Goal: Answer question/provide support

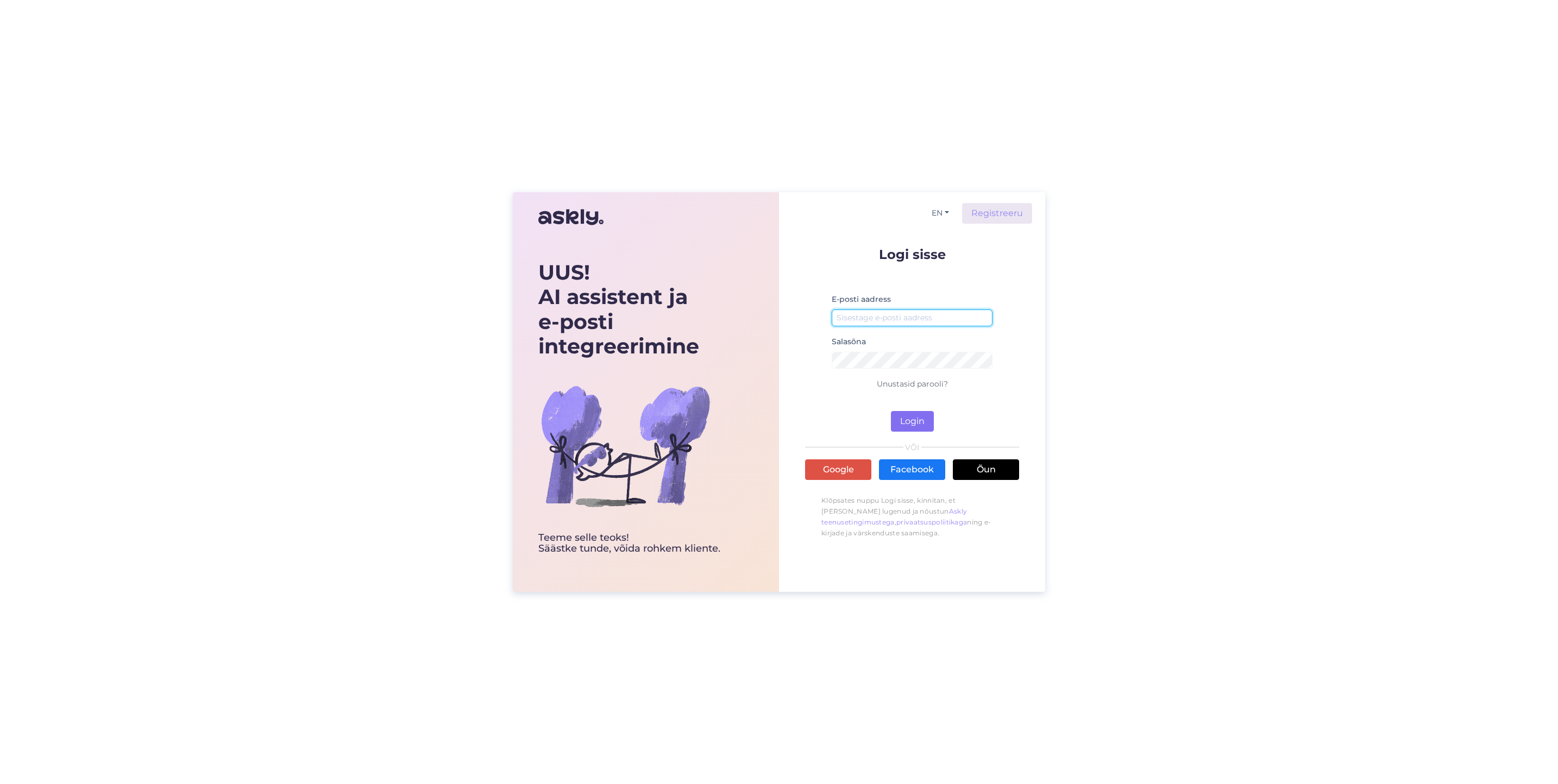
type input "[EMAIL_ADDRESS][DOMAIN_NAME]"
click at [913, 425] on button "Login" at bounding box center [912, 422] width 43 height 21
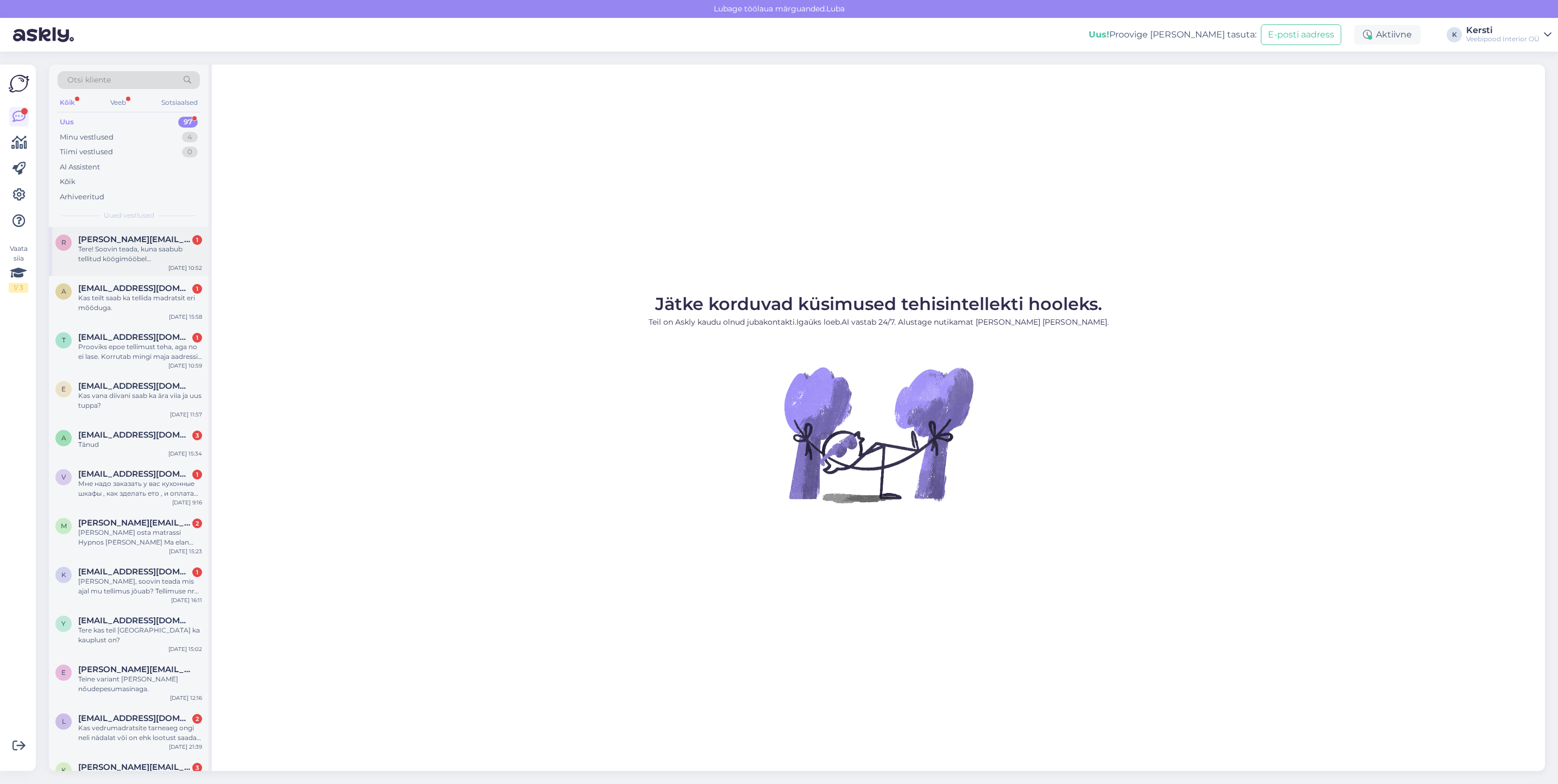
click at [149, 249] on div "Tere! Soovin teada, kuna saabub tellitud köögimööbel [DOMAIN_NAME]. [PHONE_NUMB…" at bounding box center [140, 254] width 124 height 19
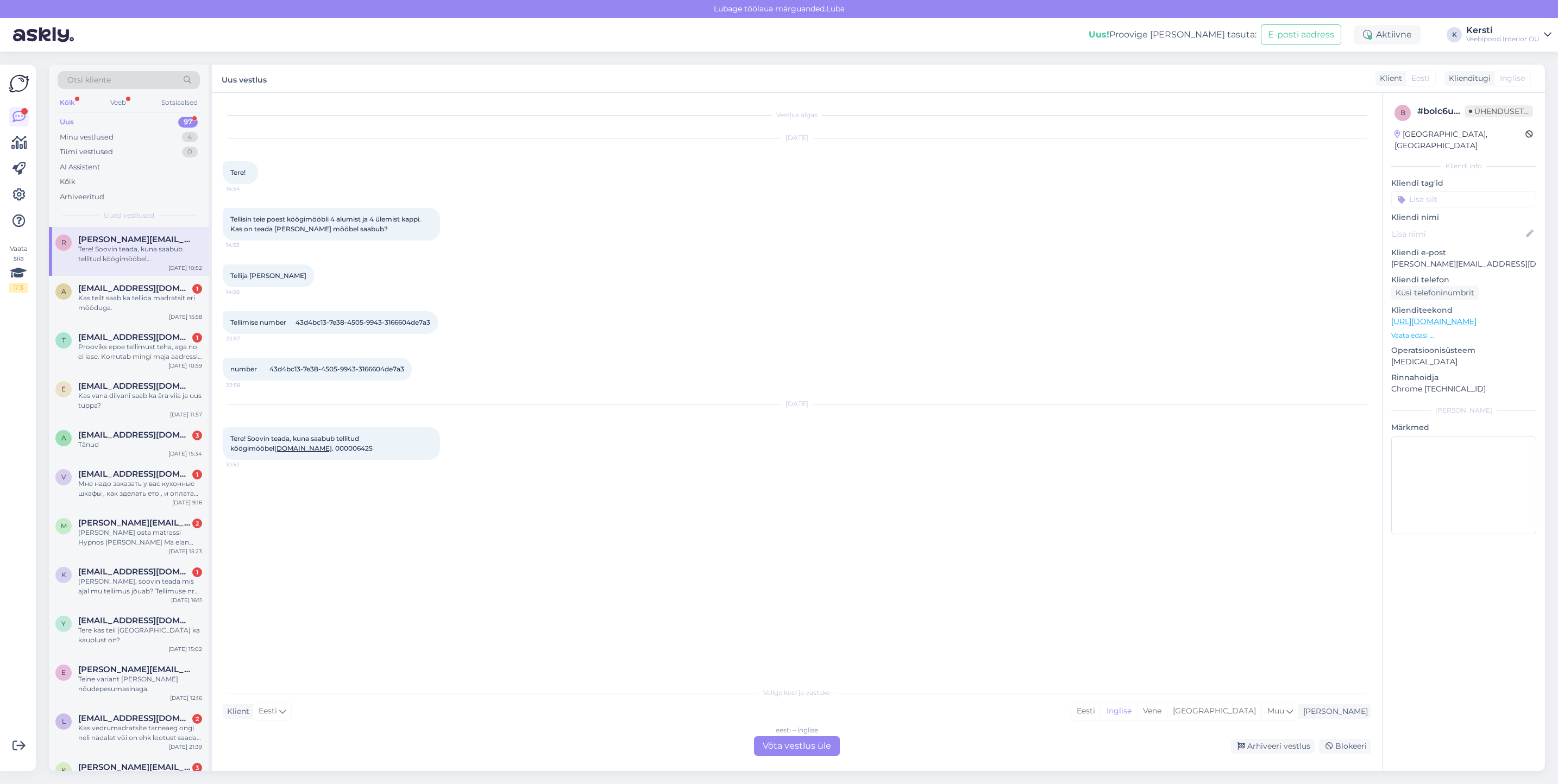
click at [796, 741] on font "Võta vestlus üle" at bounding box center [797, 746] width 68 height 10
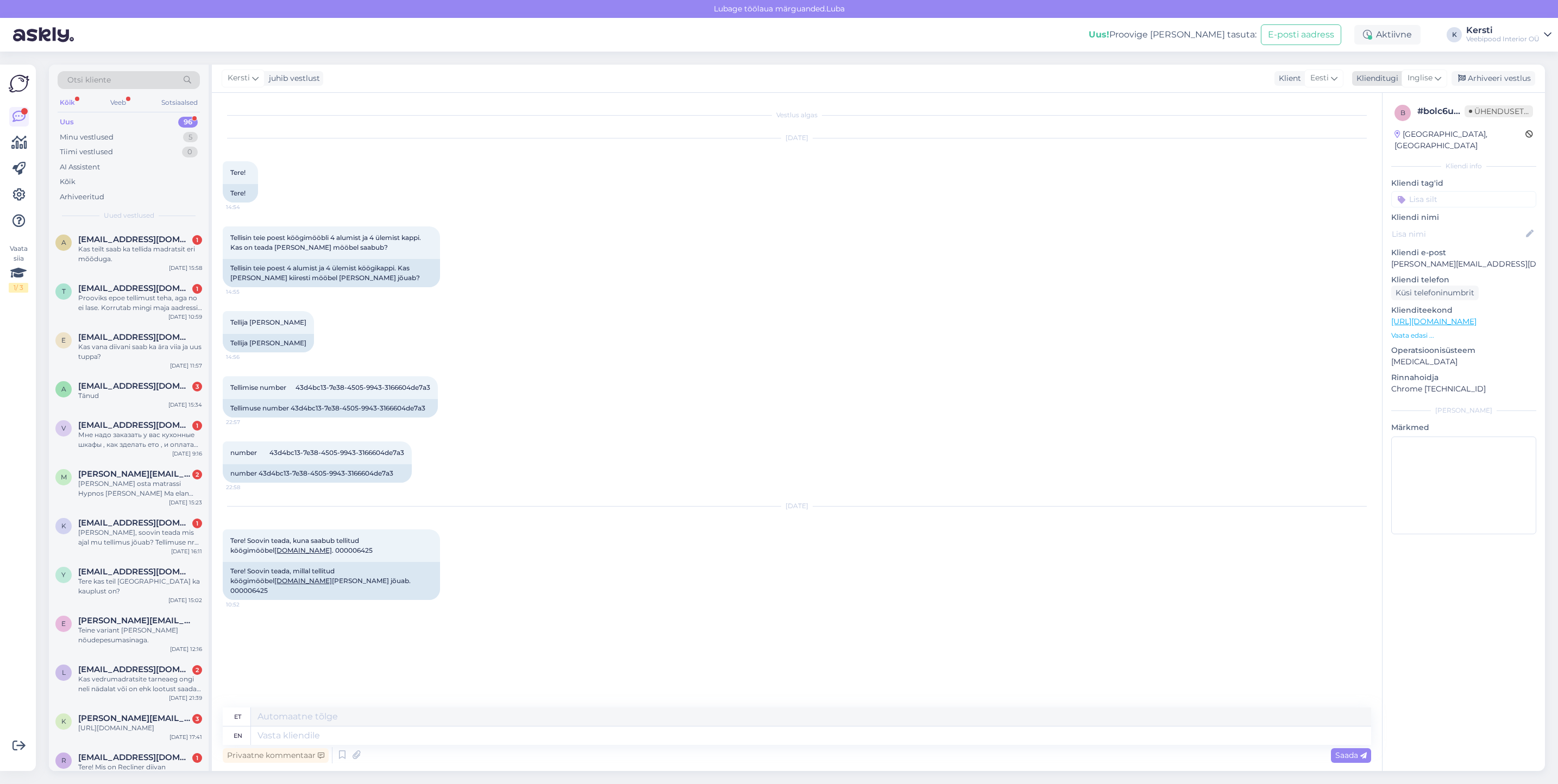
click at [1442, 80] on div "Inglise" at bounding box center [1424, 78] width 46 height 17
click at [1436, 76] on icon at bounding box center [1438, 78] width 6 height 12
click at [1434, 82] on div "Inglise" at bounding box center [1424, 78] width 46 height 17
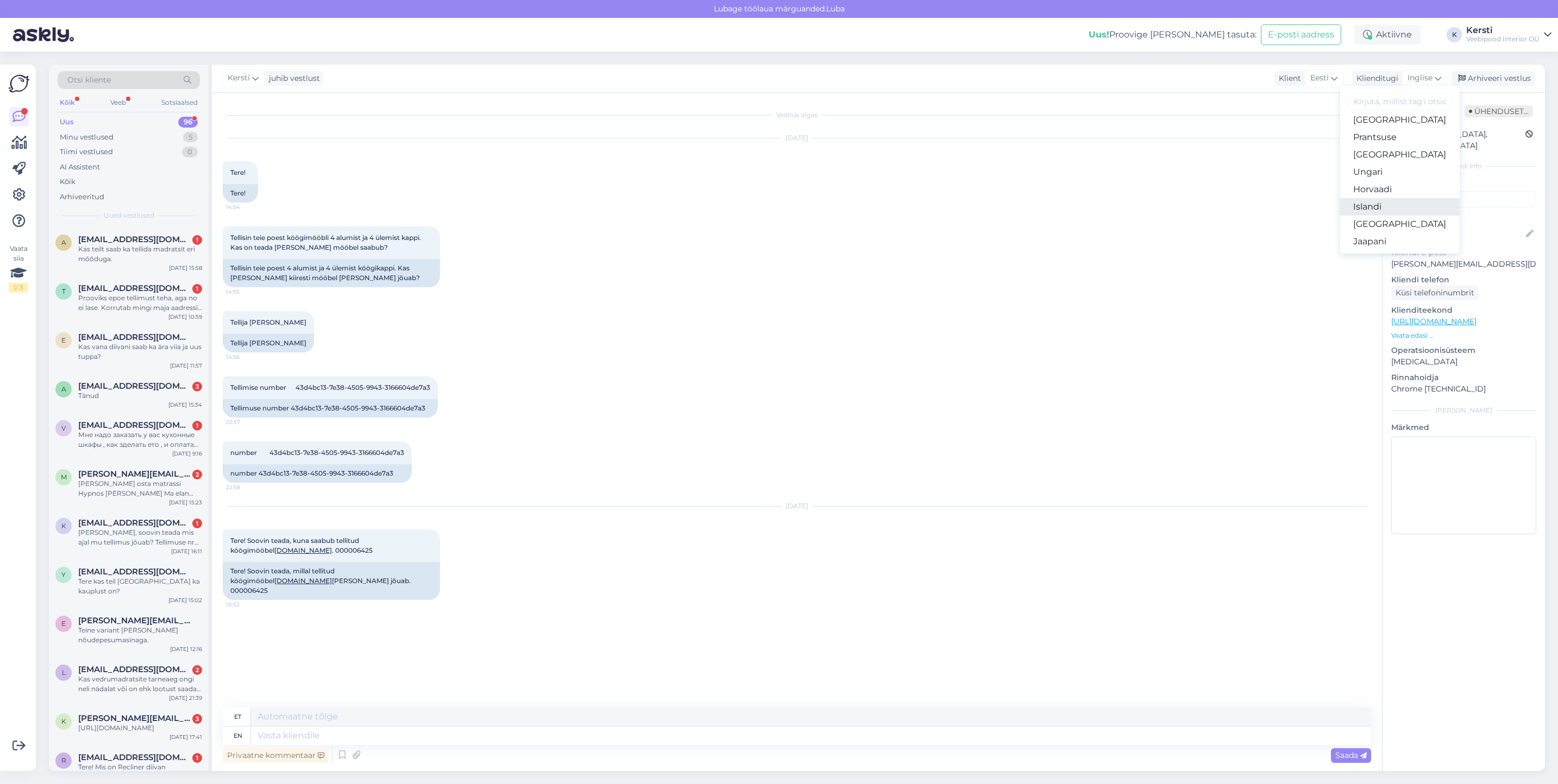
scroll to position [82, 0]
click at [1405, 181] on link "Eesti" at bounding box center [1400, 184] width 120 height 17
click at [395, 737] on textarea at bounding box center [797, 733] width 1149 height 22
paste textarea "Palume arvestada kodulehel oleva tarneajaga kuni 12 nädalat, vastavalt telefoni…"
type textarea "Palume arvestada kodulehel oleva tarneajaga kuni 12 nädalat, vastavalt telefoni…"
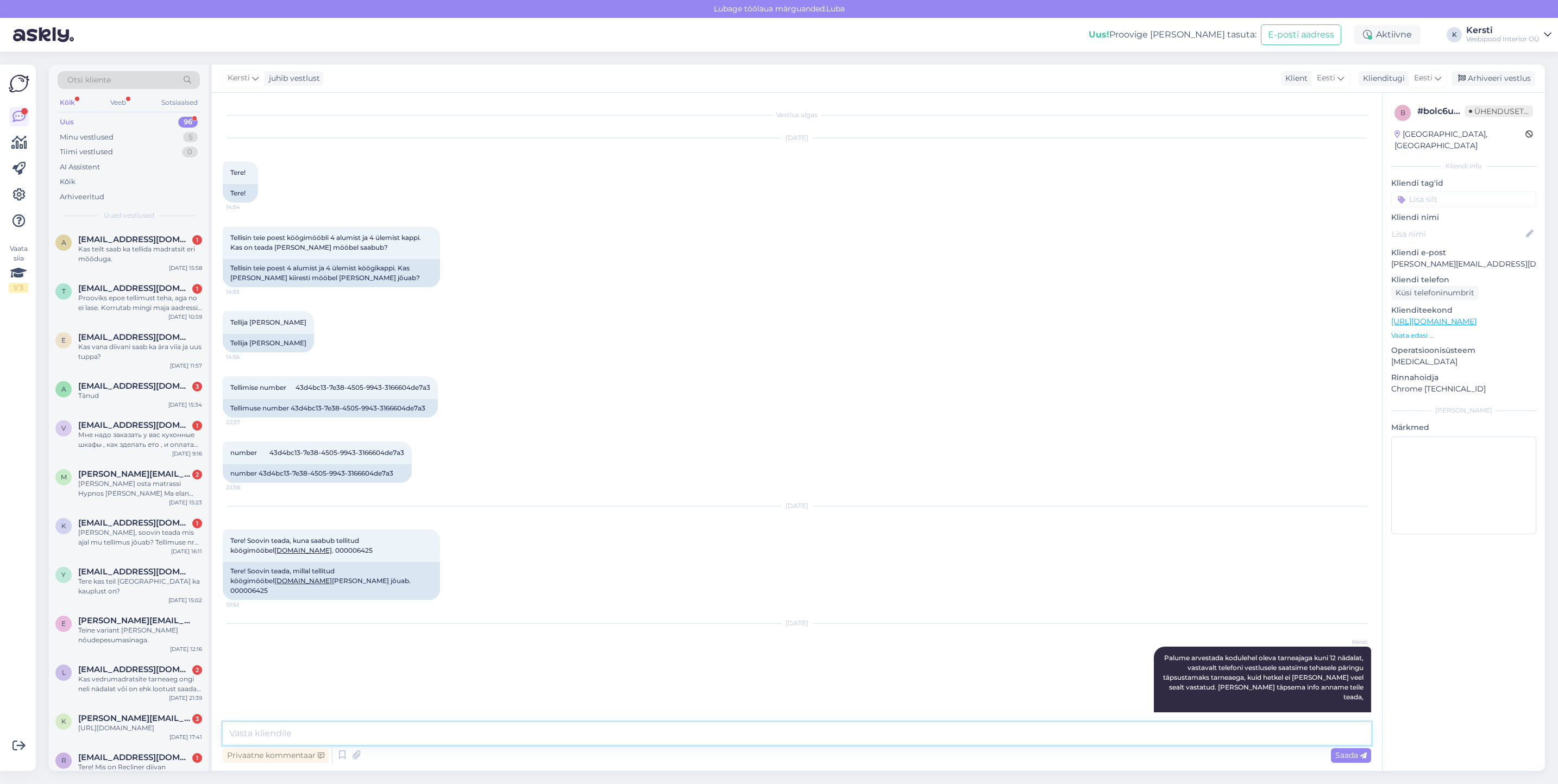
scroll to position [26, 0]
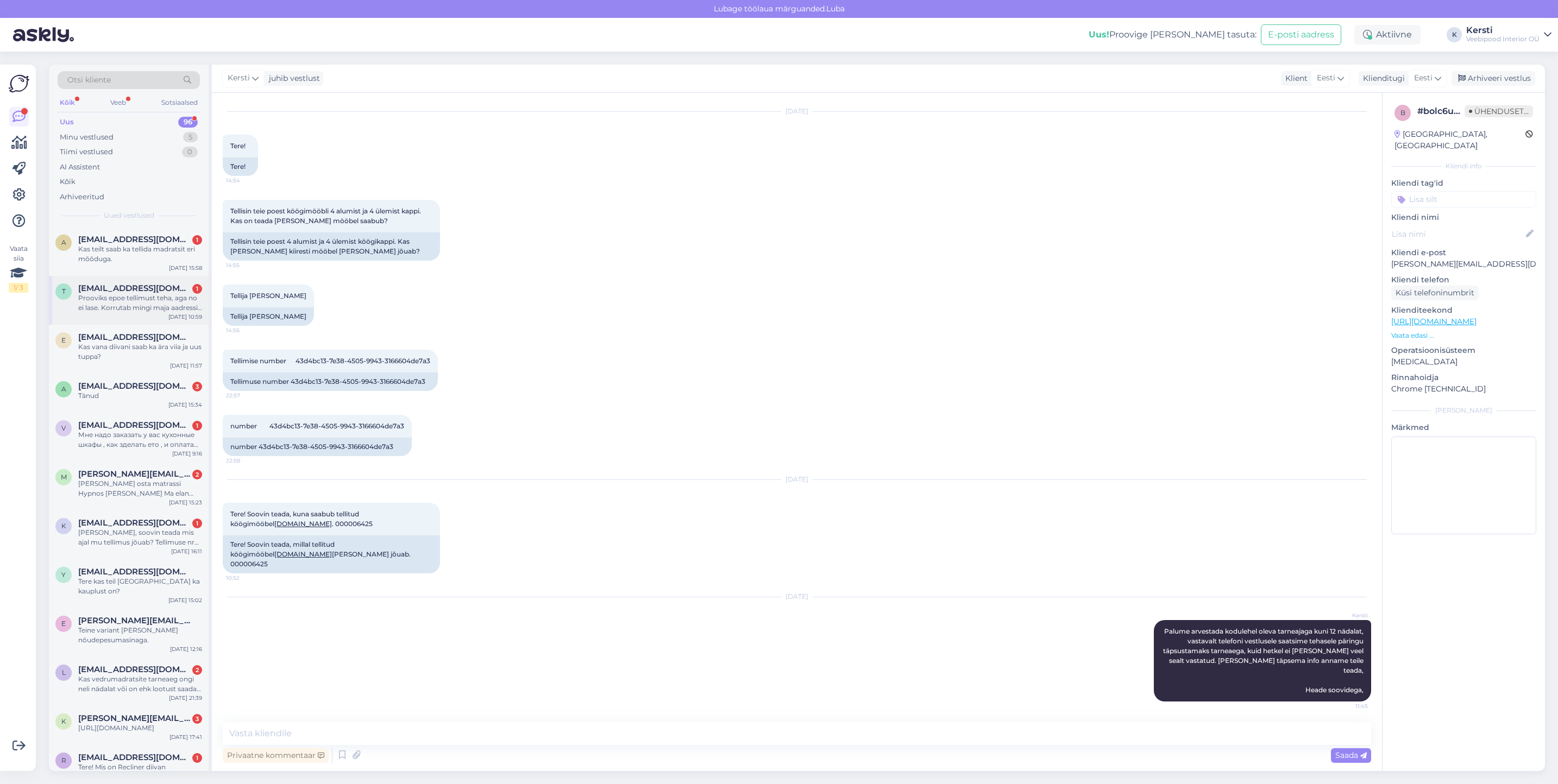
click at [129, 307] on div "Prooviks epoe tellimust teha, aga no ei lase. Korrutab mingi maja aadressi teem…" at bounding box center [140, 303] width 124 height 19
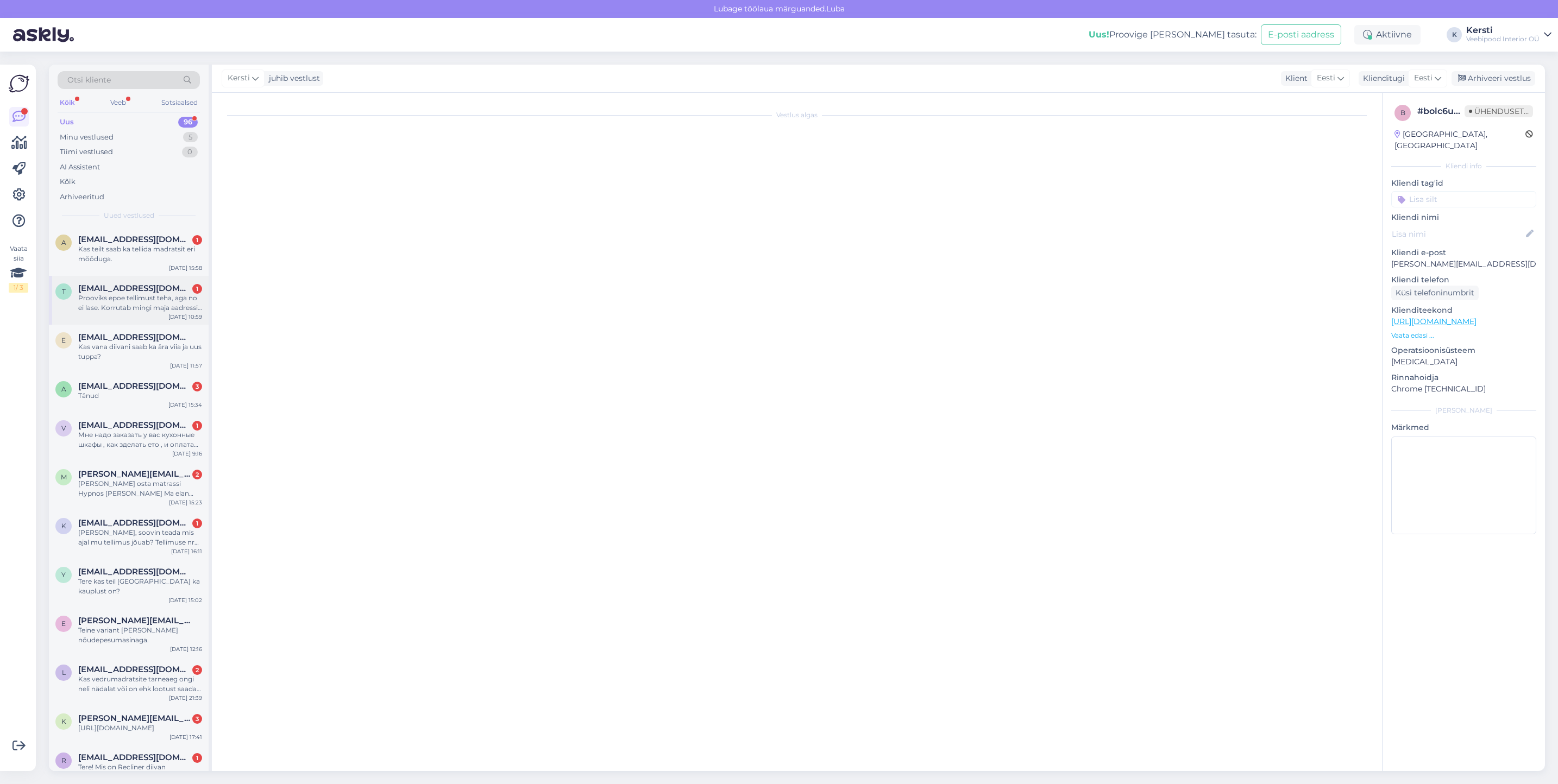
scroll to position [0, 0]
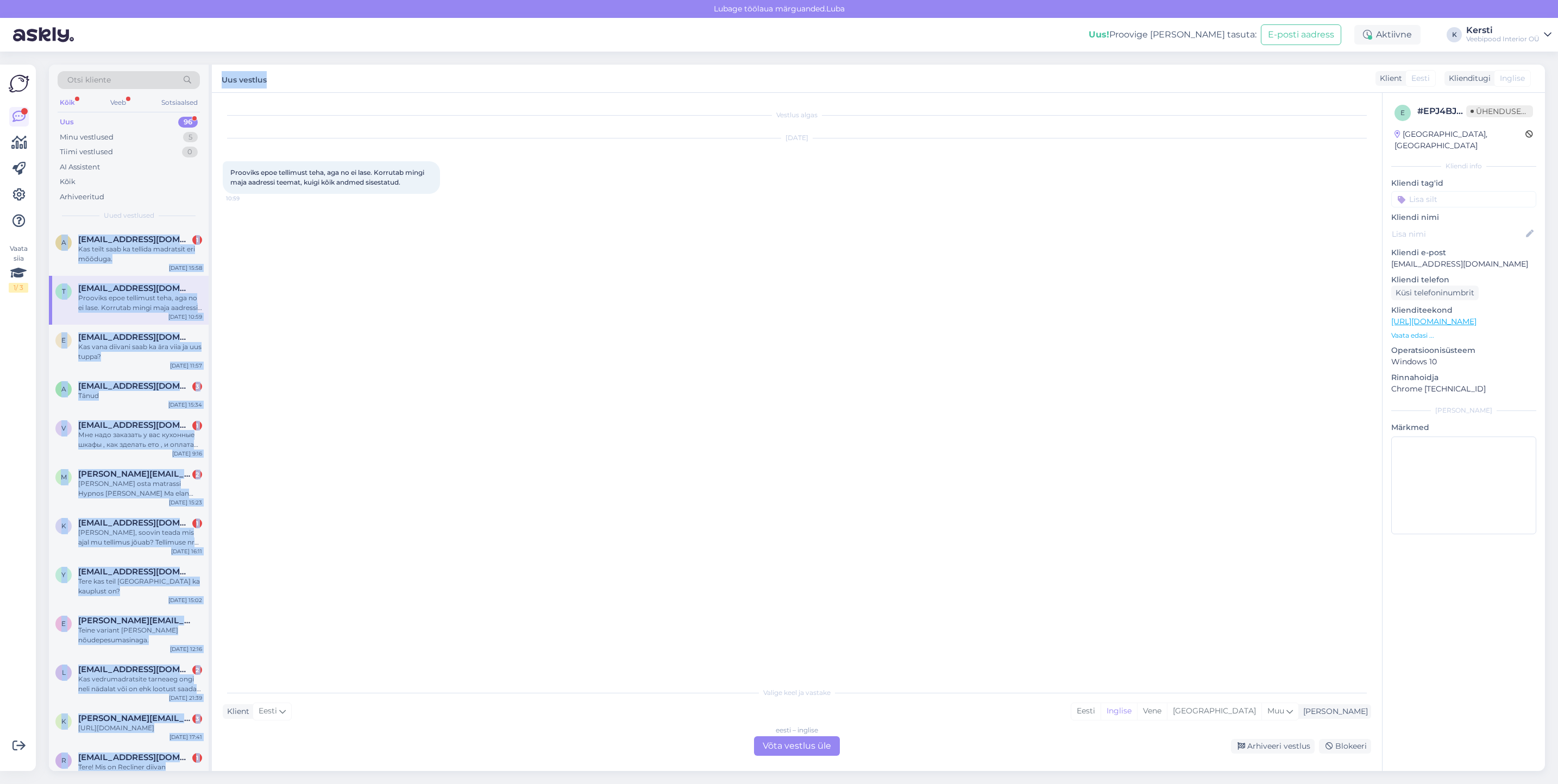
drag, startPoint x: 49, startPoint y: 391, endPoint x: 415, endPoint y: 77, distance: 482.2
click at [415, 77] on div "Vaata siia 1 / 3 Võimalused Veendu, et Askly loob sulle väärtust. Sulge Ühenda …" at bounding box center [779, 418] width 1558 height 733
